Goal: Task Accomplishment & Management: Complete application form

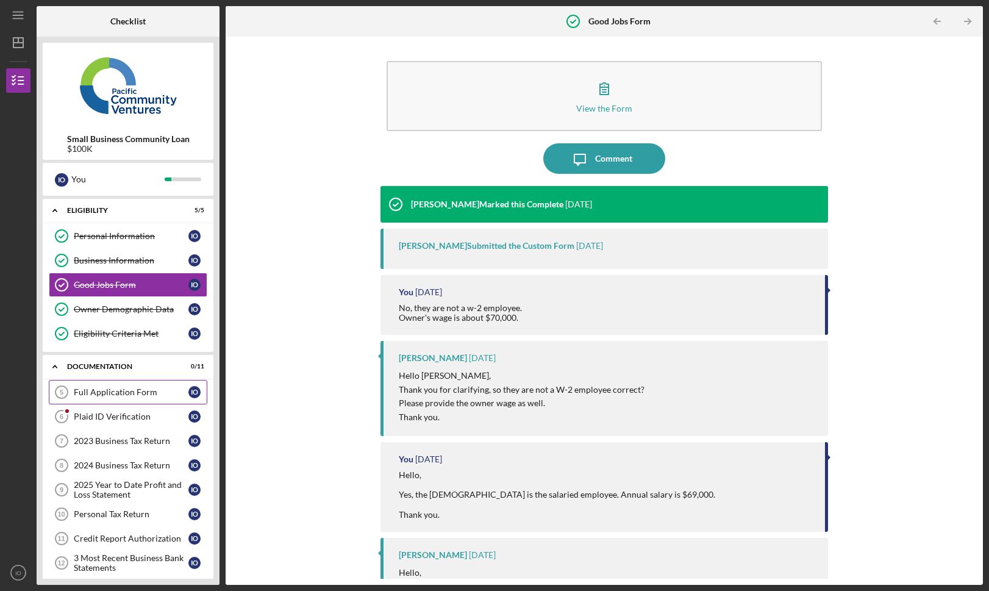
scroll to position [141, 0]
click at [343, 367] on div "View the Form Form Icon/Message Comment Cassandra Cervera Marked this Complete …" at bounding box center [604, 311] width 745 height 536
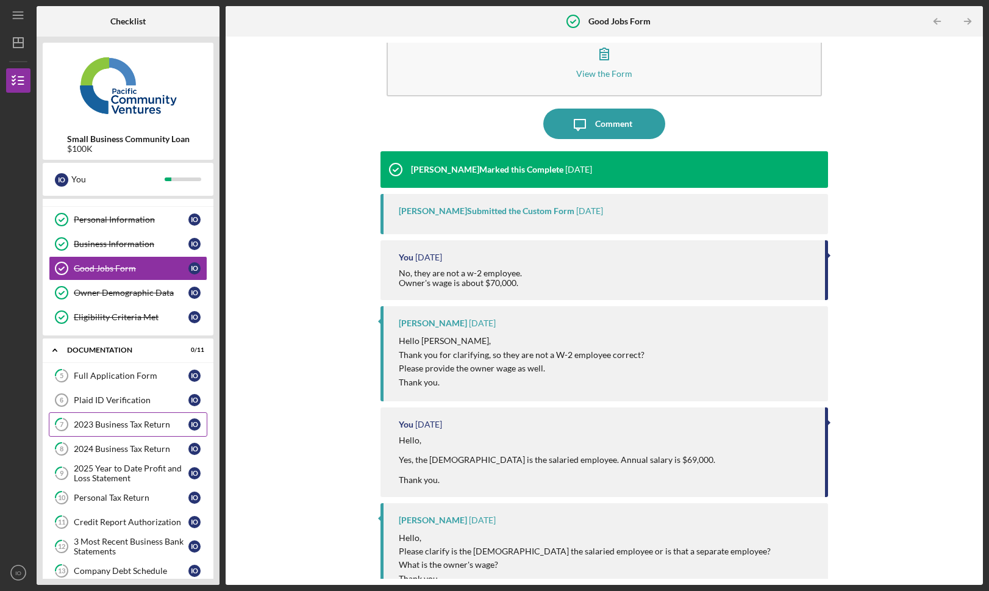
scroll to position [26, 0]
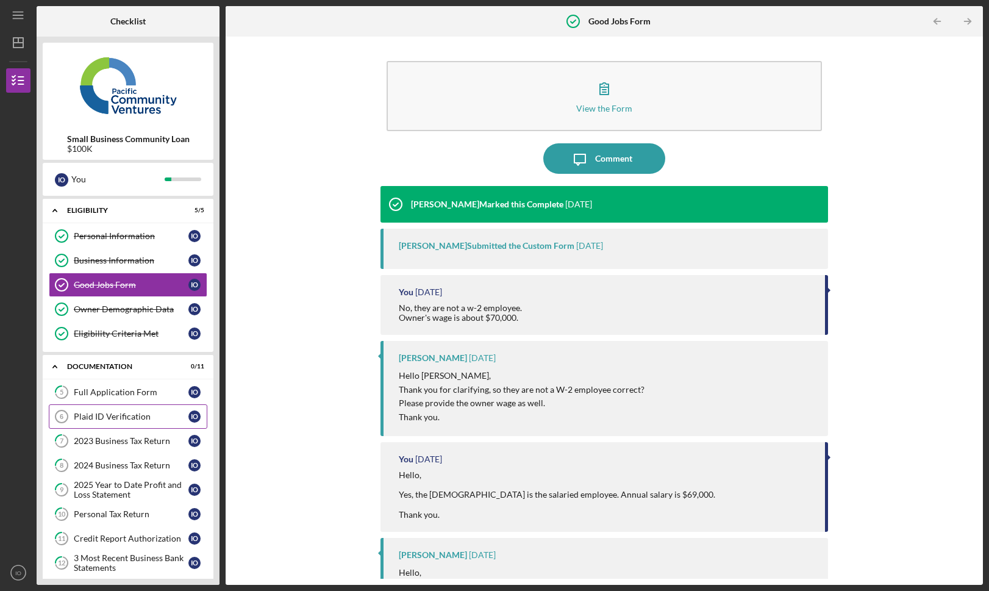
click at [129, 415] on div "Plaid ID Verification" at bounding box center [131, 417] width 115 height 10
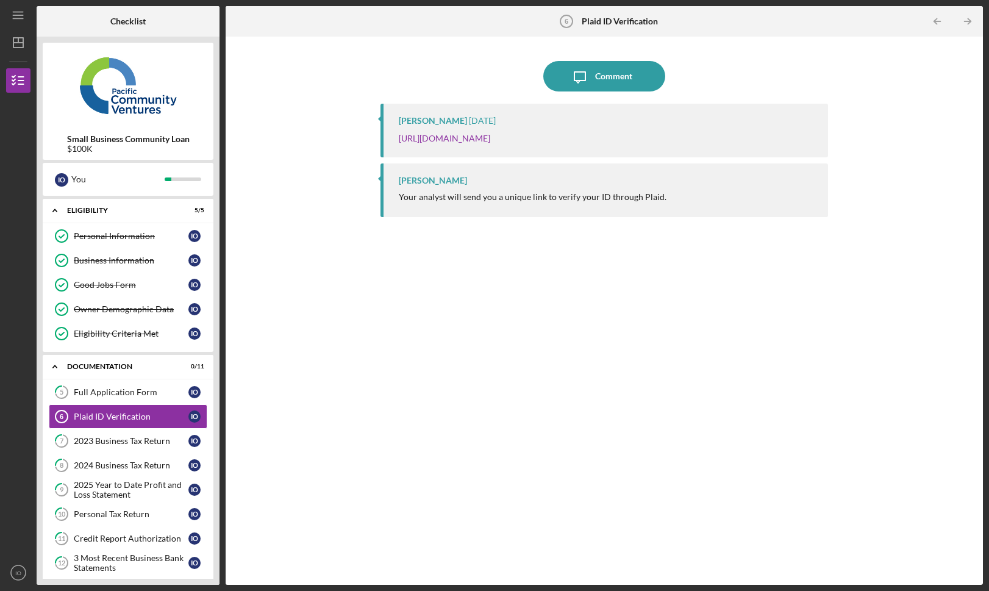
click at [413, 89] on div "Icon/Message Comment" at bounding box center [604, 76] width 447 height 30
click at [331, 93] on div "Icon/Message Comment Cassandra Cervera 1 day ago https://verify.plaid.com/verif…" at bounding box center [604, 311] width 745 height 536
